Goal: Task Accomplishment & Management: Use online tool/utility

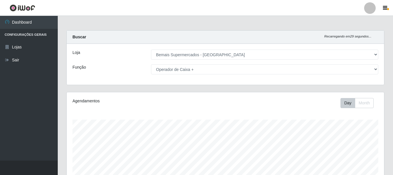
select select "249"
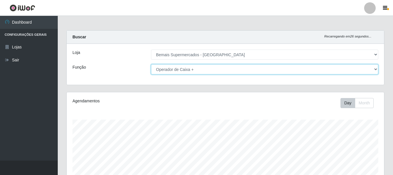
click at [369, 70] on select "[Selecione...] ASG ASG + ASG ++ Auxiliar de Depósito Auxiliar de Depósito + Aux…" at bounding box center [264, 69] width 227 height 10
select select "116"
click at [151, 64] on select "[Selecione...] ASG ASG + ASG ++ Auxiliar de Depósito Auxiliar de Depósito + Aux…" at bounding box center [264, 69] width 227 height 10
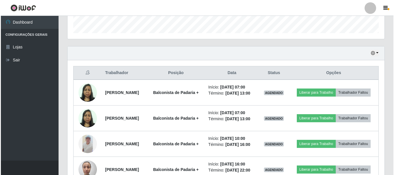
scroll to position [208, 0]
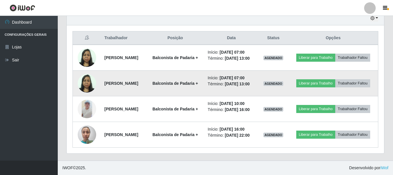
click at [86, 83] on img at bounding box center [87, 83] width 18 height 25
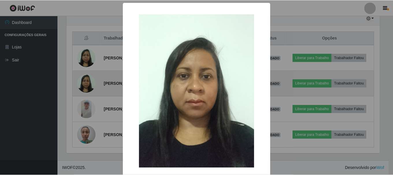
scroll to position [120, 314]
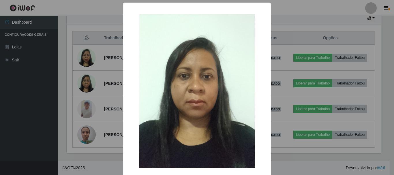
click at [85, 77] on div "× OK Cancel" at bounding box center [197, 87] width 394 height 175
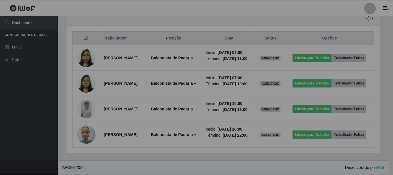
scroll to position [120, 317]
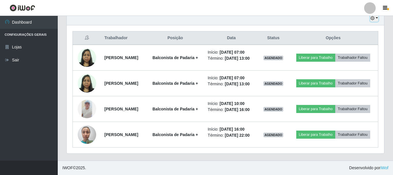
click at [371, 20] on icon "button" at bounding box center [372, 18] width 4 height 4
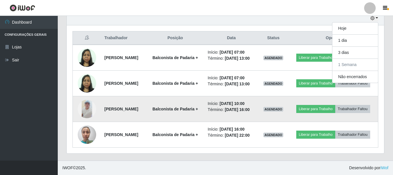
click at [86, 106] on img at bounding box center [87, 109] width 18 height 18
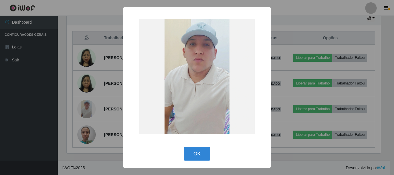
click at [69, 116] on div "× OK Cancel" at bounding box center [197, 87] width 394 height 175
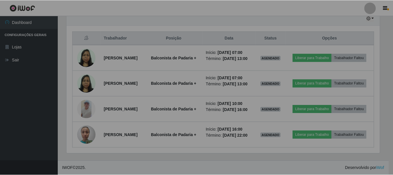
scroll to position [120, 317]
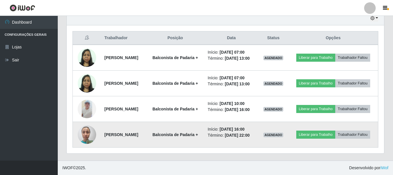
click at [89, 136] on img at bounding box center [87, 134] width 18 height 25
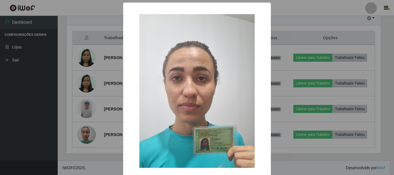
click at [55, 121] on div "× OK Cancel" at bounding box center [197, 87] width 394 height 175
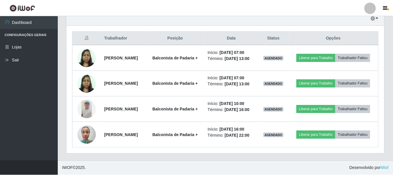
scroll to position [120, 317]
click at [252, 153] on div "Trabalhador Posição Data Status Opções [PERSON_NAME] da Costa Balconista de Pad…" at bounding box center [225, 89] width 317 height 128
